Goal: Task Accomplishment & Management: Manage account settings

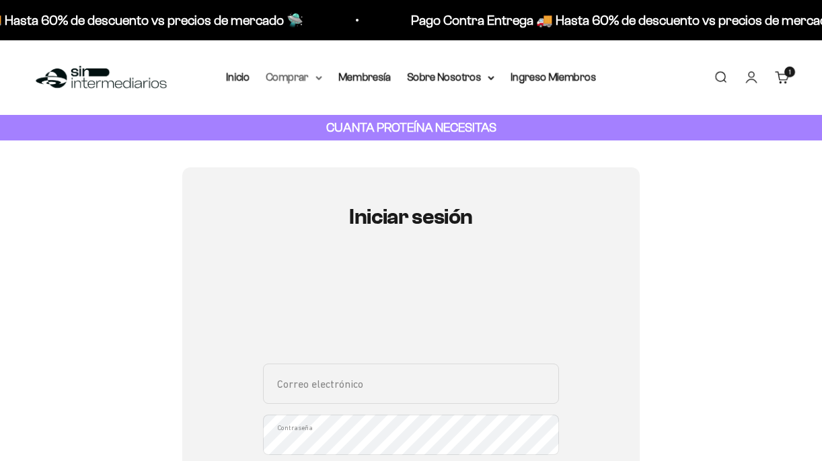
click at [307, 77] on summary "Comprar" at bounding box center [294, 77] width 56 height 17
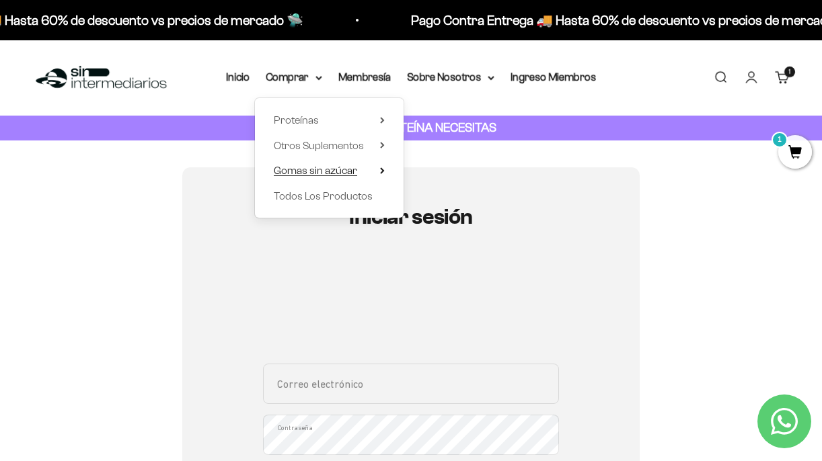
click at [326, 169] on span "Gomas sin azúcar" at bounding box center [315, 170] width 83 height 11
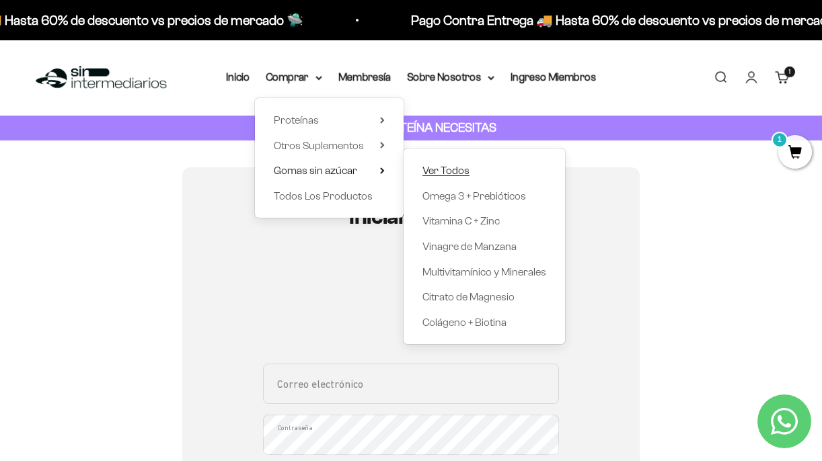
click at [444, 171] on span "Ver Todos" at bounding box center [445, 170] width 47 height 11
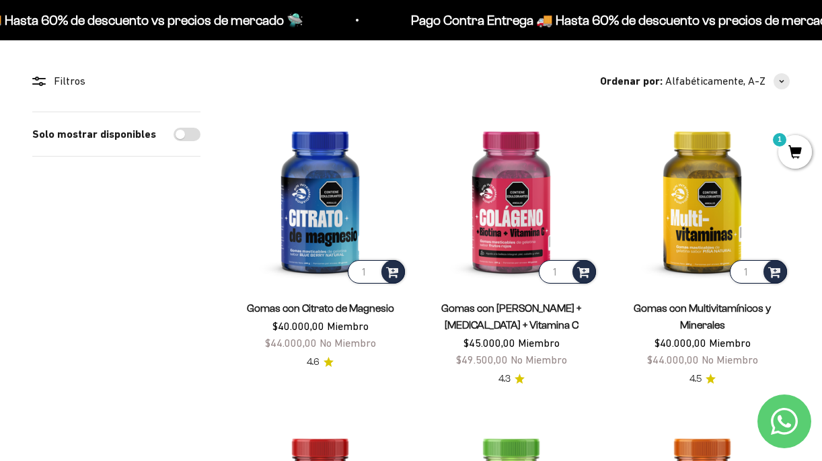
scroll to position [102, 0]
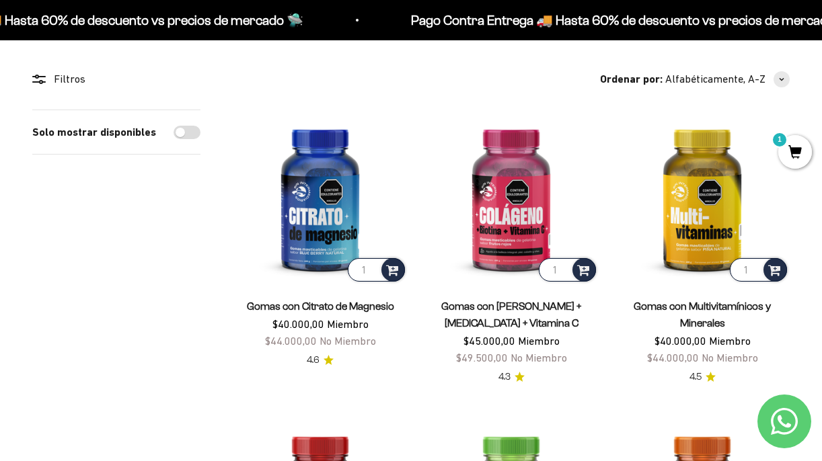
click at [182, 128] on input "Solo mostrar disponibles" at bounding box center [186, 132] width 27 height 13
checkbox input "true"
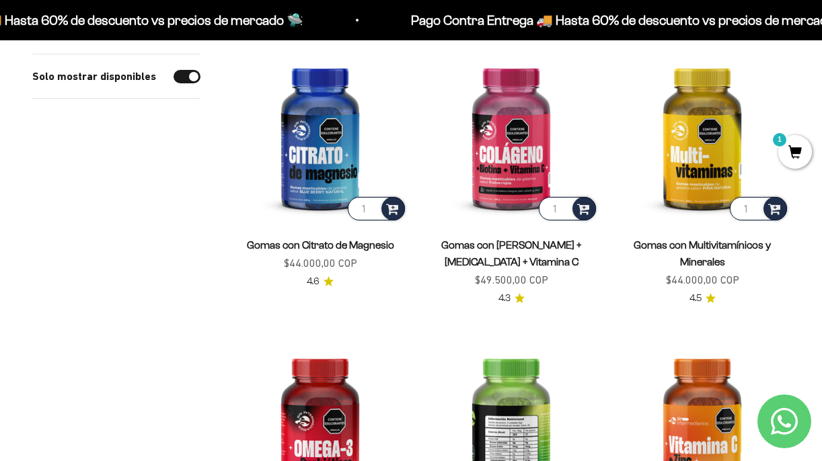
scroll to position [158, 0]
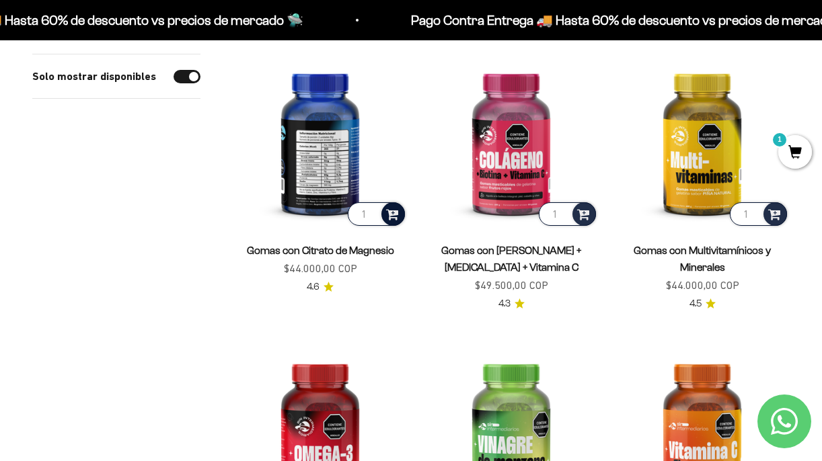
click at [390, 214] on span at bounding box center [392, 213] width 13 height 15
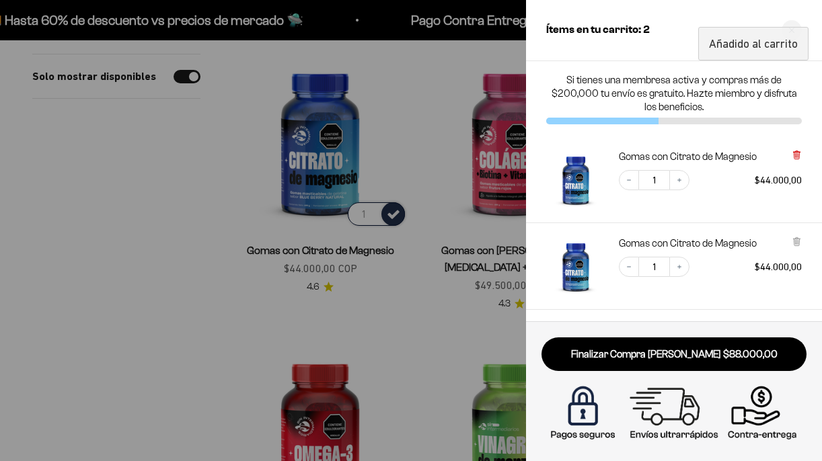
click at [796, 153] on icon at bounding box center [796, 154] width 3 height 7
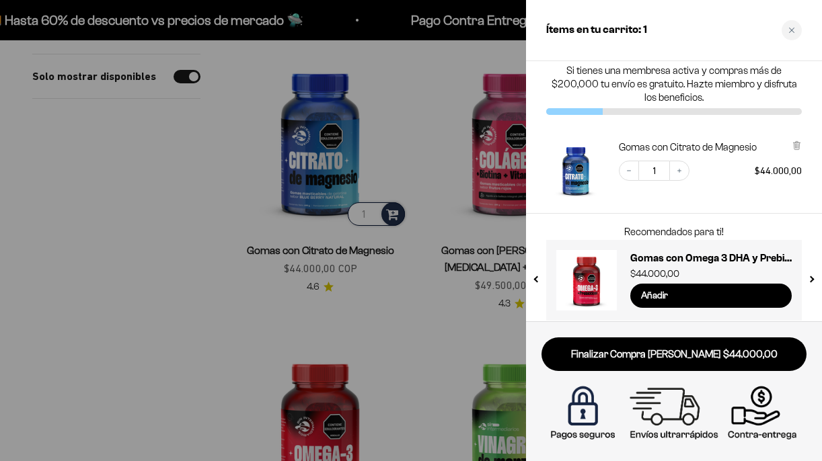
scroll to position [0, 0]
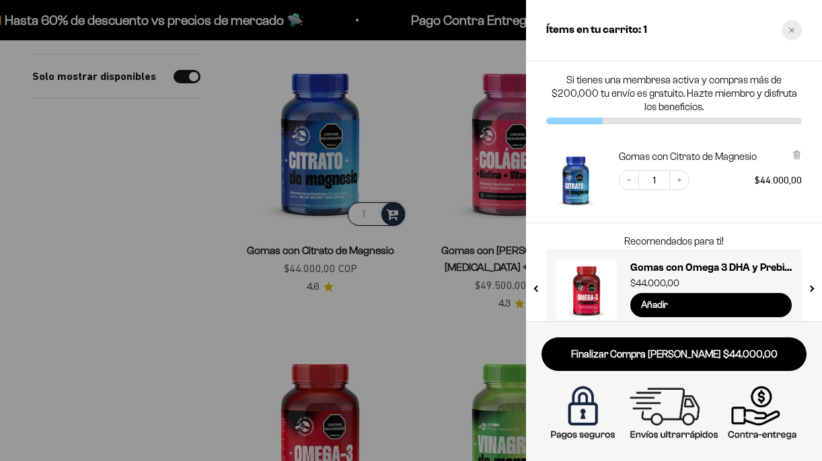
click at [793, 30] on icon "Close cart" at bounding box center [791, 30] width 7 height 7
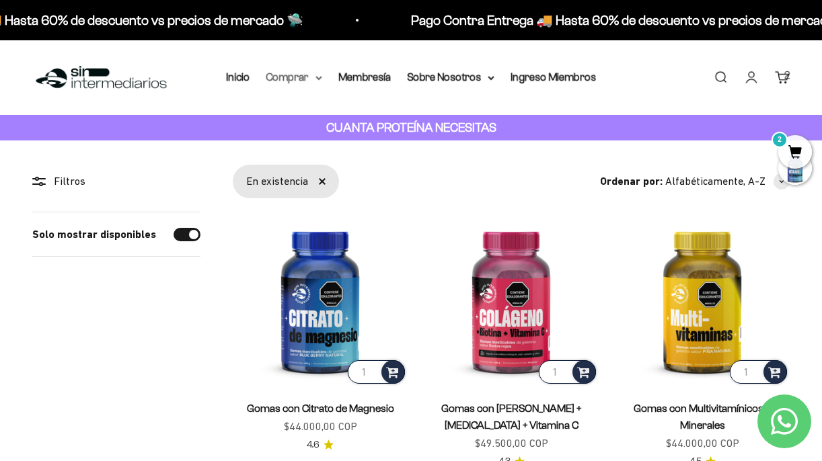
click at [313, 82] on summary "Comprar" at bounding box center [294, 77] width 56 height 17
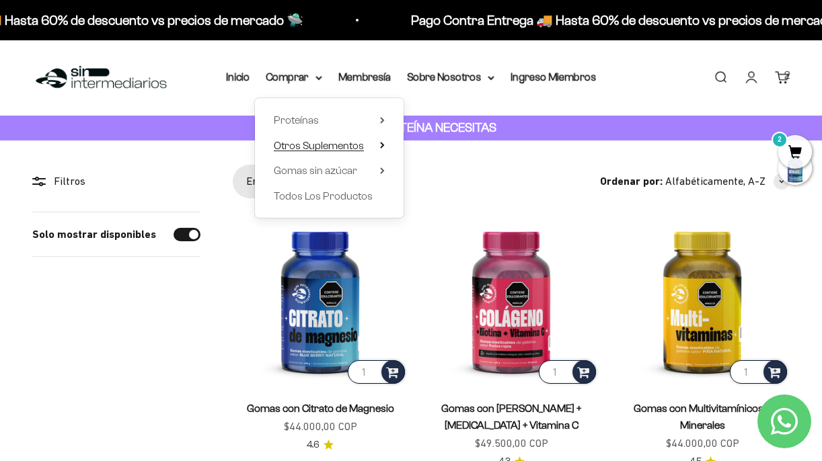
click at [307, 140] on span "Otros Suplementos" at bounding box center [319, 145] width 90 height 11
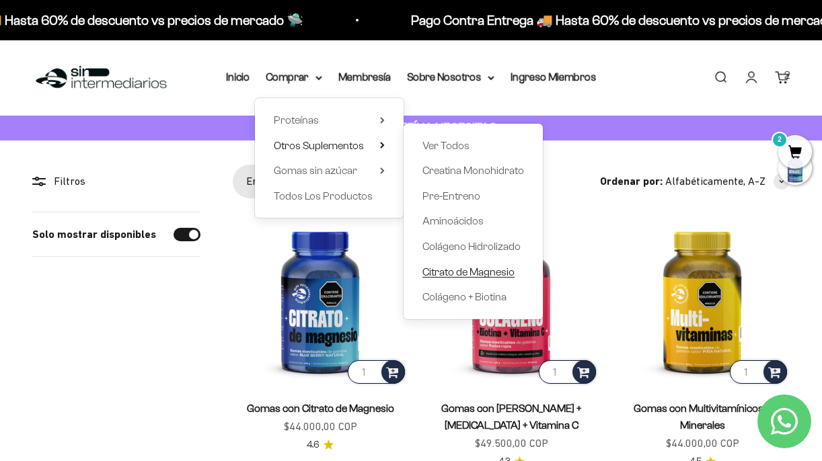
click at [473, 271] on span "Citrato de Magnesio" at bounding box center [468, 271] width 92 height 11
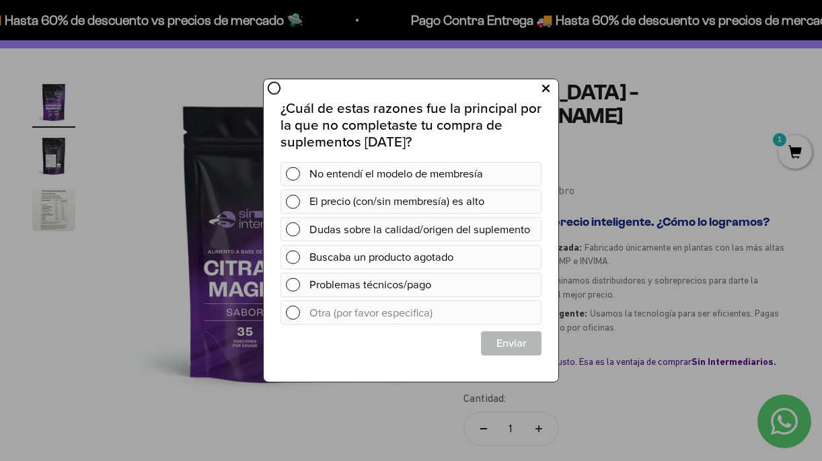
click at [543, 95] on icon at bounding box center [545, 89] width 7 height 18
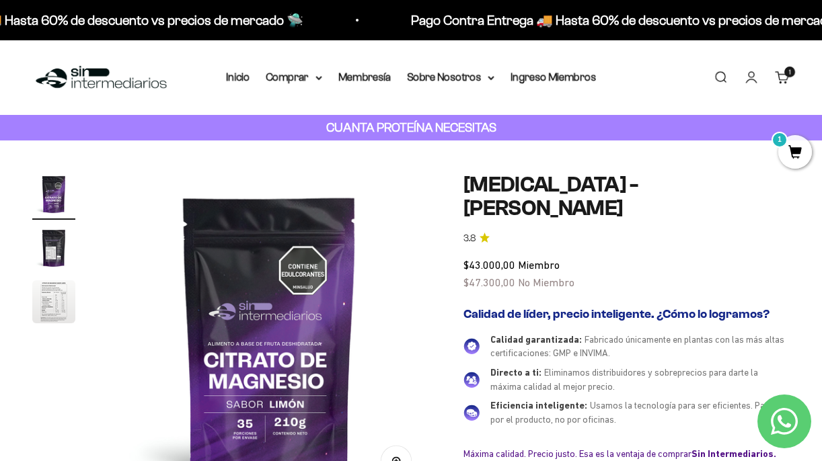
click at [748, 85] on link "Iniciar sesión" at bounding box center [751, 77] width 15 height 15
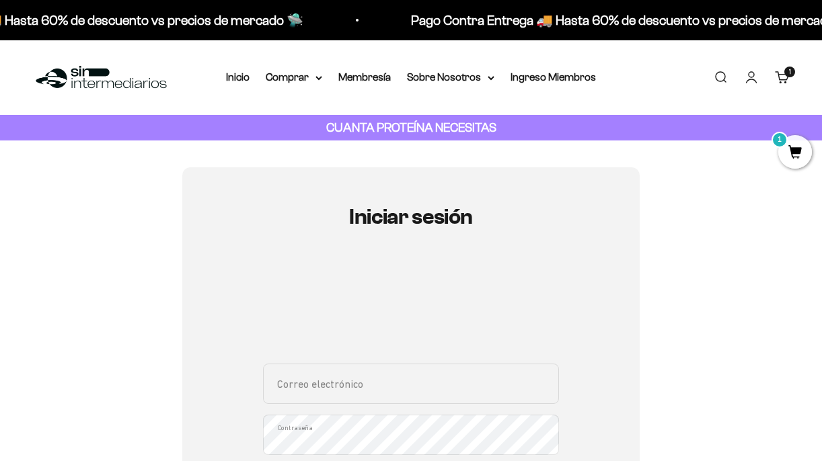
click at [301, 383] on input "Correo electrónico" at bounding box center [411, 384] width 296 height 40
type input "jnestebaanr@gmail.com"
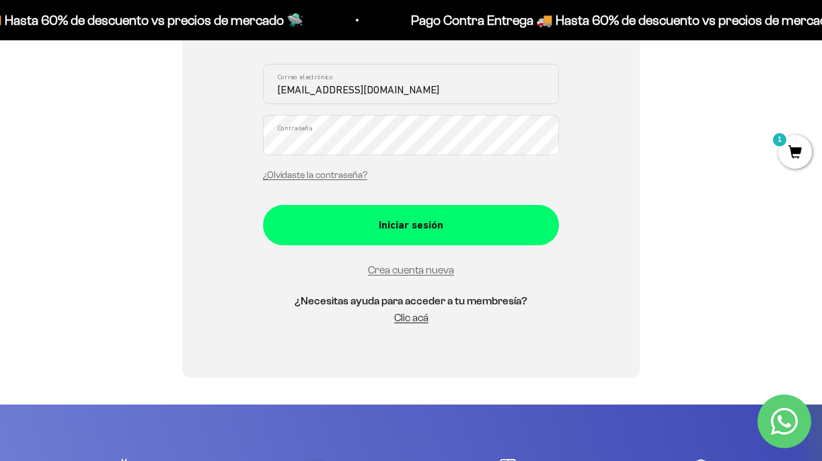
scroll to position [328, 0]
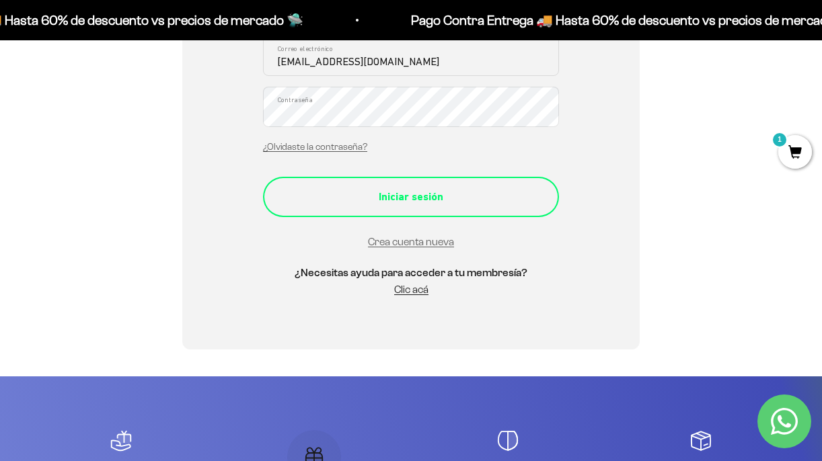
click at [400, 202] on div "Iniciar sesión" at bounding box center [411, 196] width 242 height 17
